Goal: Information Seeking & Learning: Obtain resource

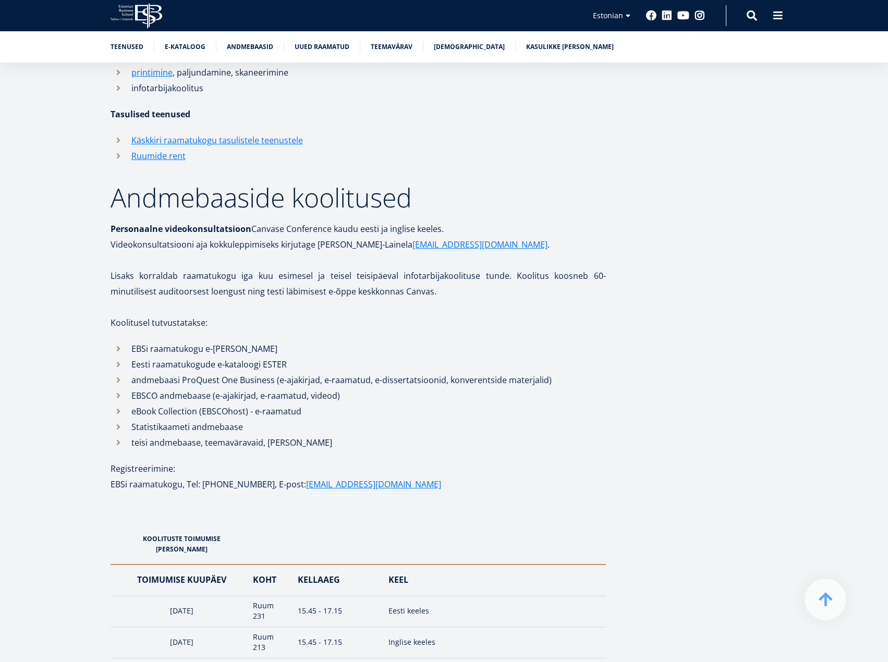
scroll to position [939, 0]
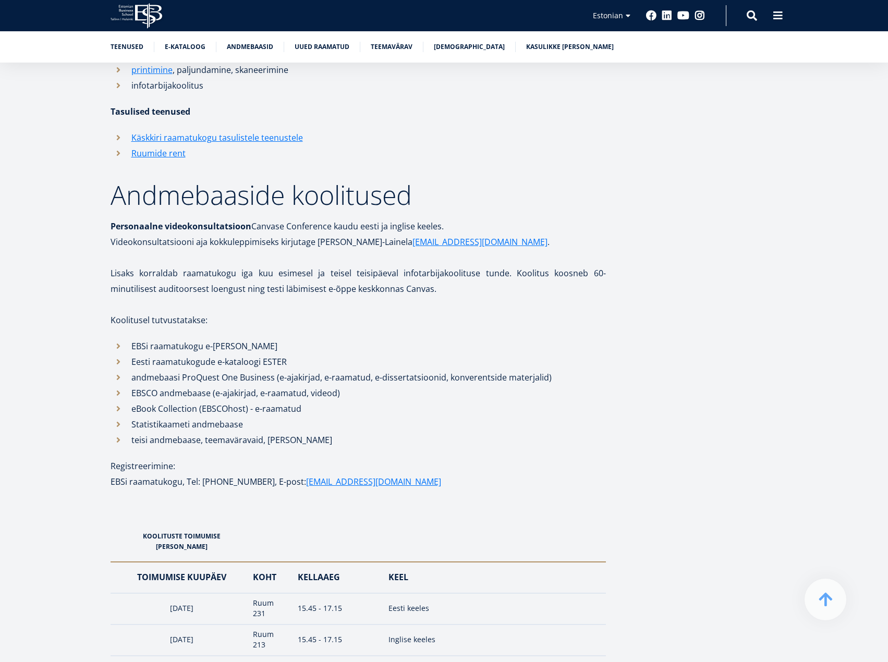
click at [144, 395] on li "EBSCO andmebaase (e-ajakirjad, e-raamatud, videod)" at bounding box center [359, 393] width 496 height 16
copy li "EBSCO"
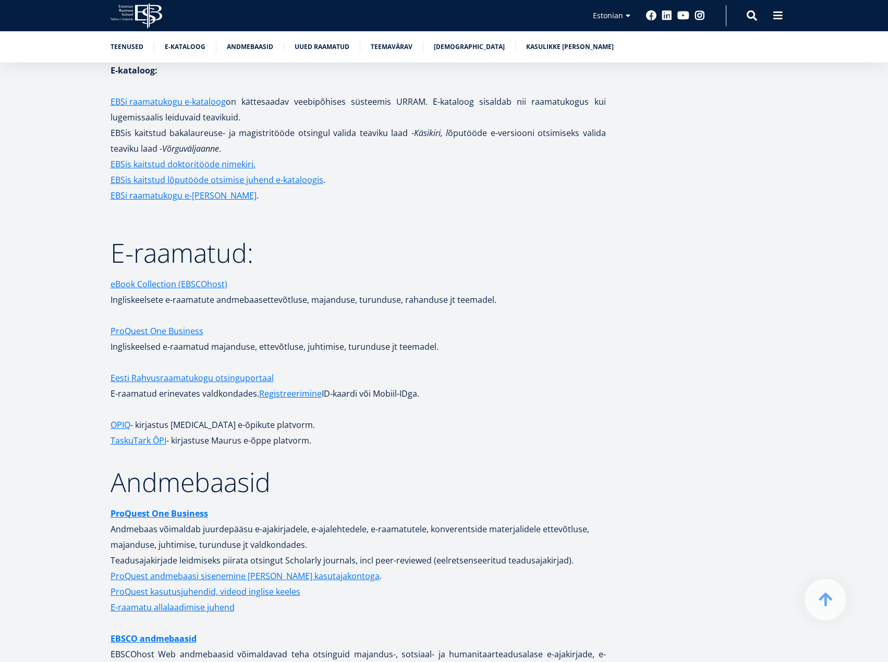
scroll to position [1669, 0]
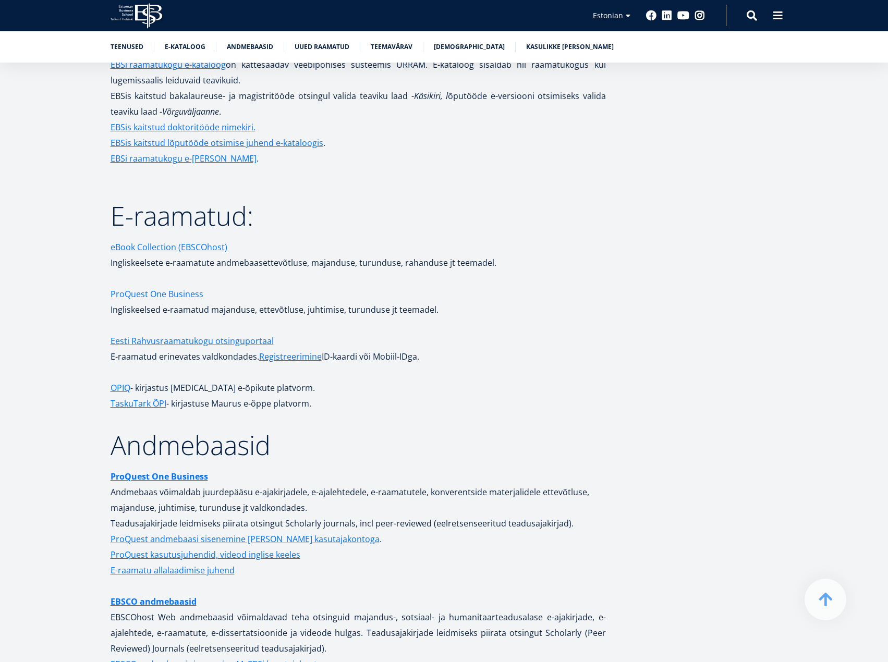
click at [171, 286] on link "ProQuest One Business" at bounding box center [157, 294] width 93 height 16
